Goal: Information Seeking & Learning: Learn about a topic

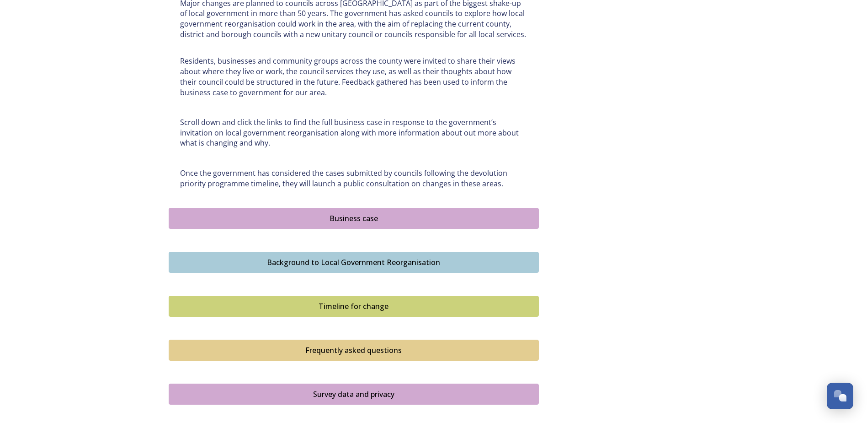
scroll to position [412, 0]
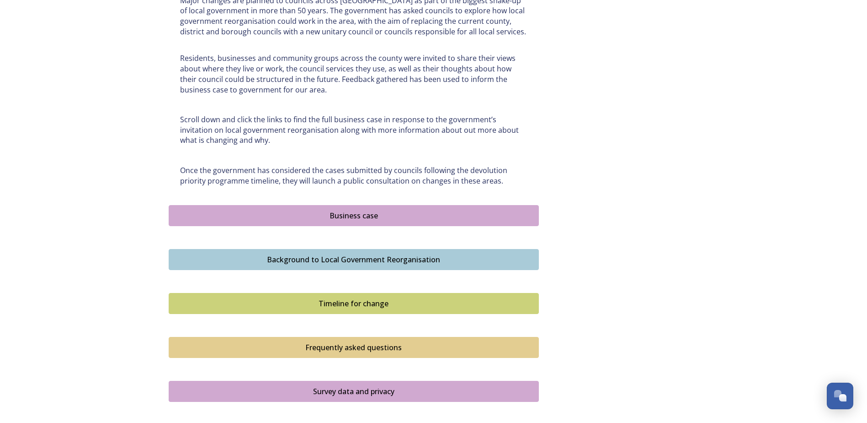
click at [237, 307] on div "Timeline for change" at bounding box center [354, 303] width 360 height 11
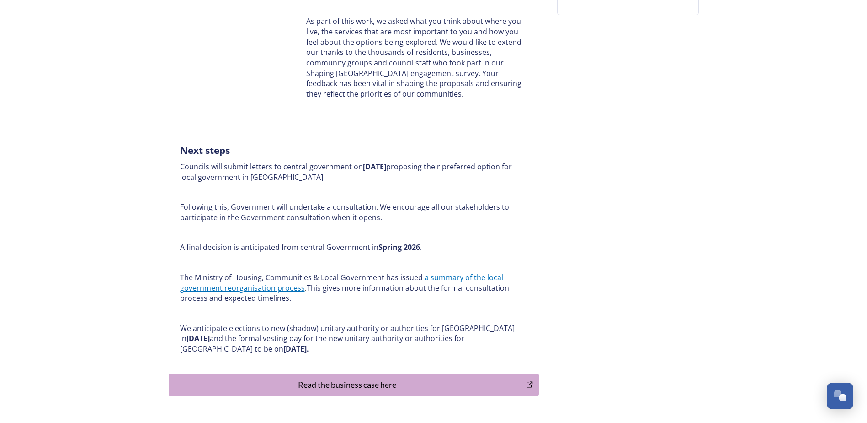
scroll to position [366, 0]
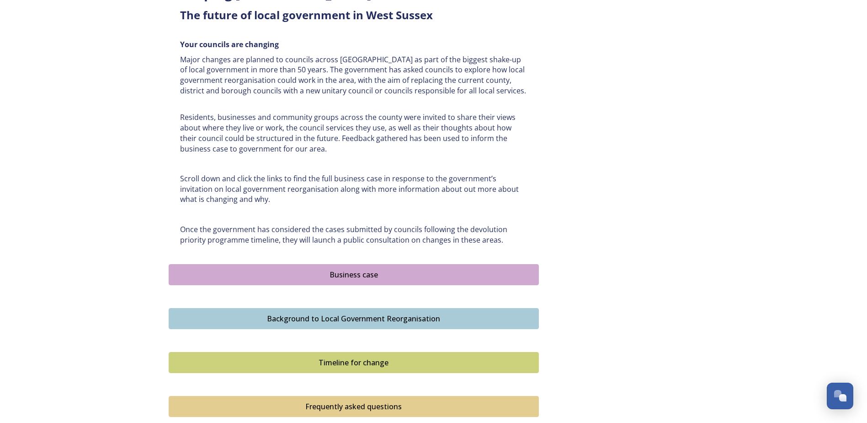
scroll to position [491, 0]
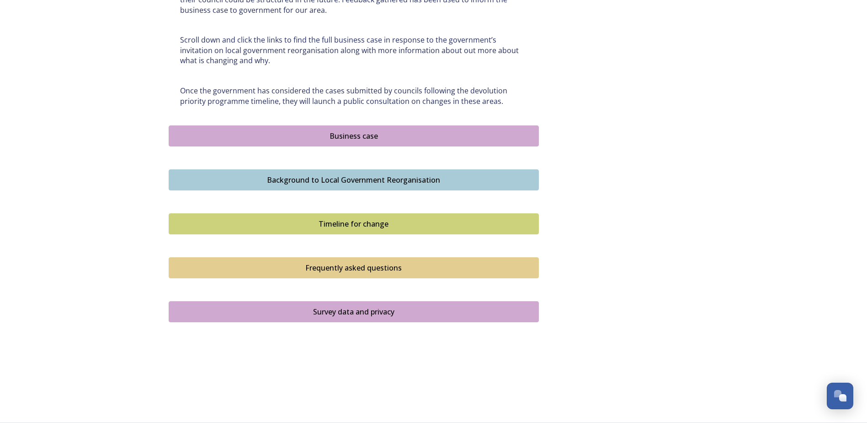
click at [312, 313] on div "Survey data and privacy" at bounding box center [354, 311] width 360 height 11
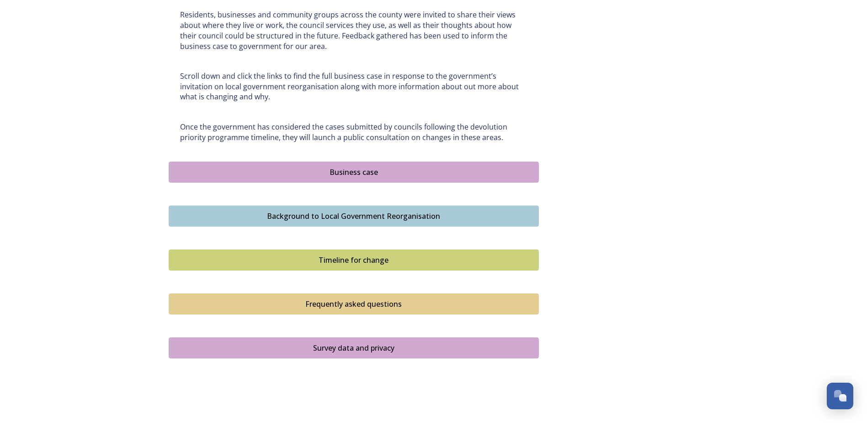
scroll to position [491, 0]
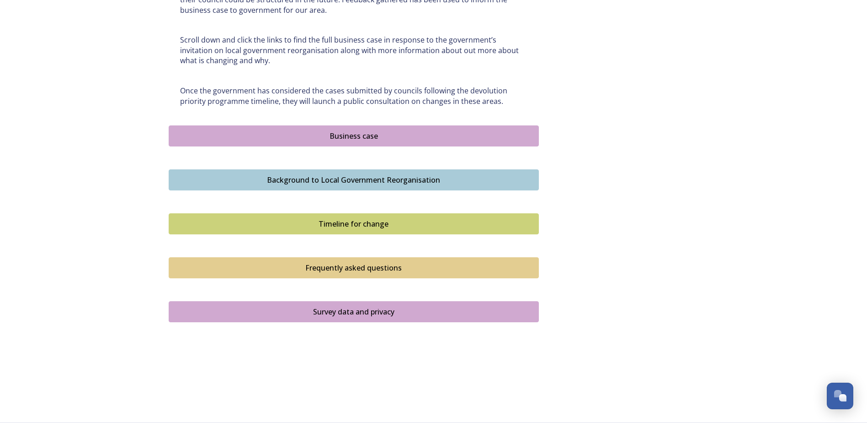
click at [323, 264] on div "Frequently asked questions" at bounding box center [354, 267] width 360 height 11
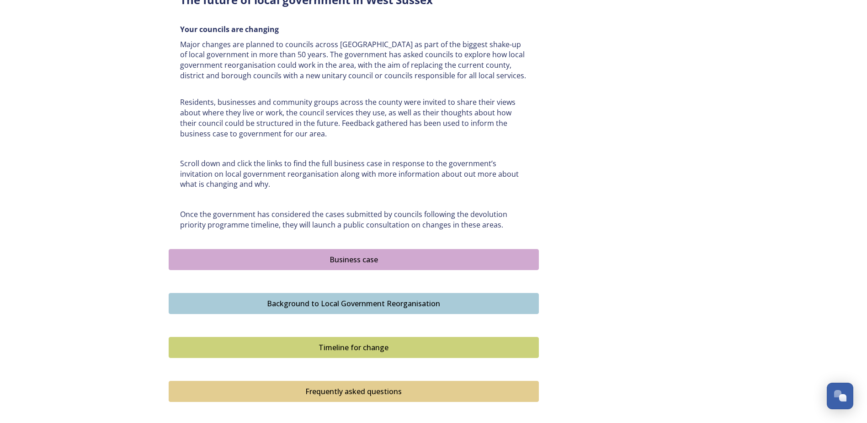
scroll to position [457, 0]
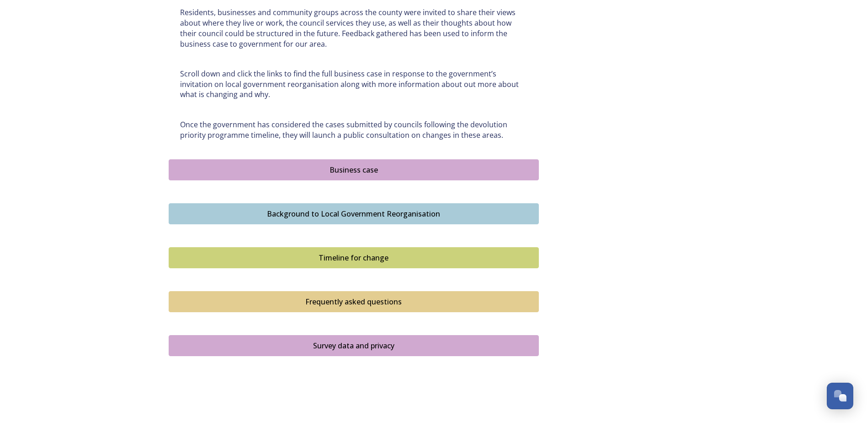
click at [287, 165] on div "Business case" at bounding box center [354, 169] width 360 height 11
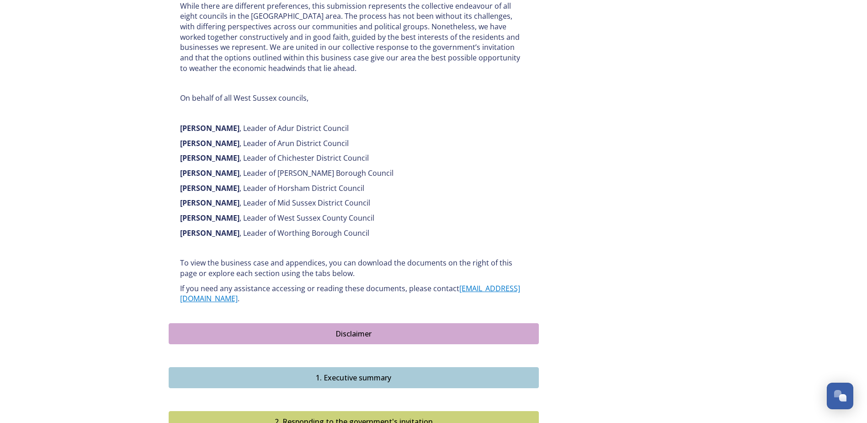
scroll to position [686, 0]
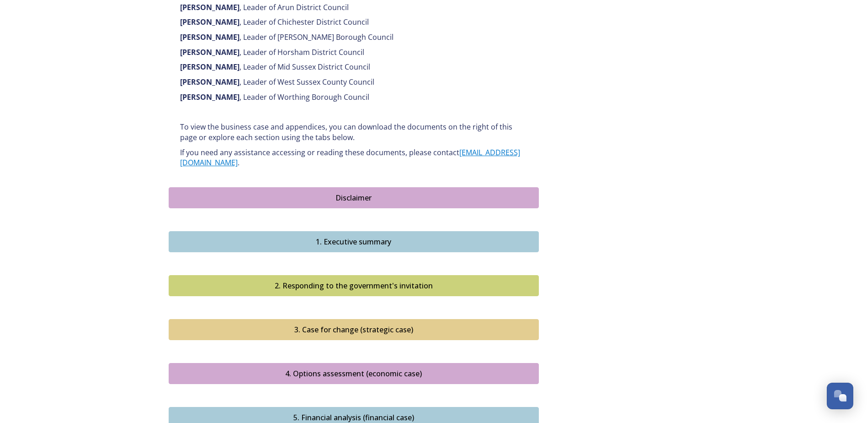
click at [274, 236] on div "1. Executive summary" at bounding box center [354, 241] width 360 height 11
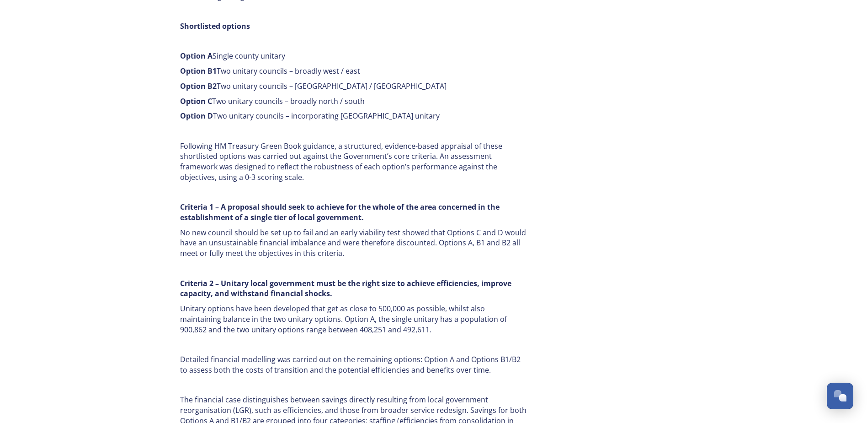
scroll to position [640, 0]
